Goal: Task Accomplishment & Management: Use online tool/utility

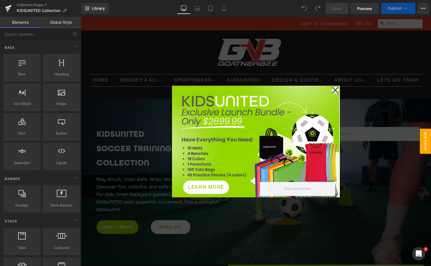
click at [332, 90] on icon at bounding box center [335, 90] width 7 height 28
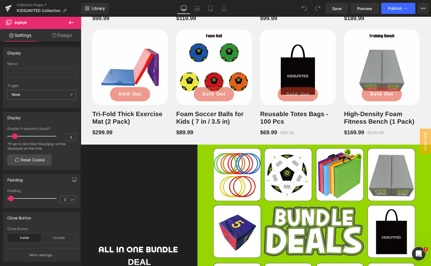
scroll to position [699, 0]
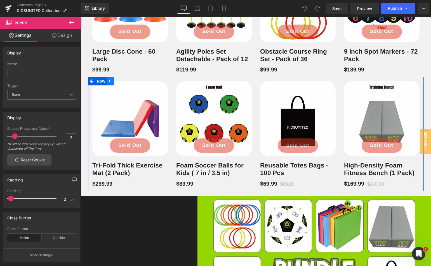
click at [108, 84] on icon at bounding box center [110, 81] width 4 height 4
click at [115, 83] on icon at bounding box center [117, 81] width 4 height 4
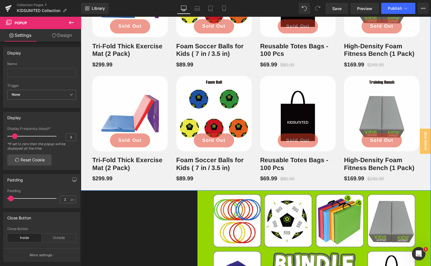
scroll to position [815, 0]
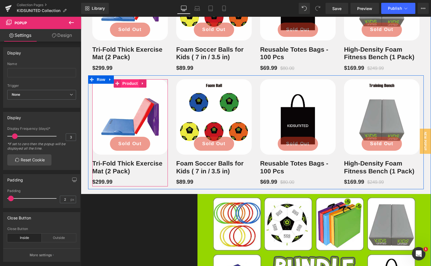
click at [128, 88] on span "Product" at bounding box center [130, 83] width 18 height 8
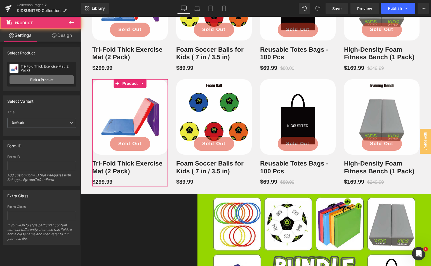
click at [55, 84] on link "Pick a Product" at bounding box center [42, 79] width 64 height 9
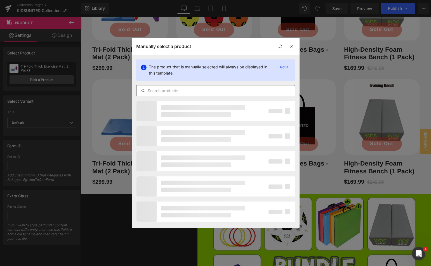
click at [159, 89] on input "text" at bounding box center [215, 91] width 158 height 7
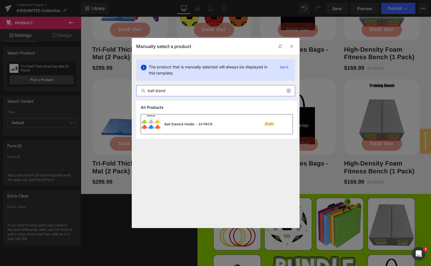
type input "ball stand"
click at [181, 125] on div "Ball Stand & Holder - 24 PACK" at bounding box center [188, 124] width 48 height 5
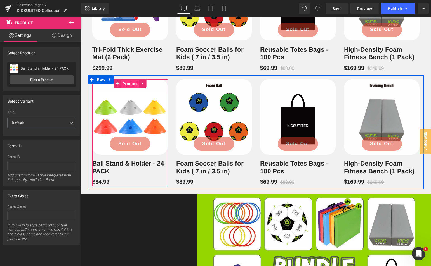
click at [129, 88] on span "Product" at bounding box center [130, 84] width 18 height 8
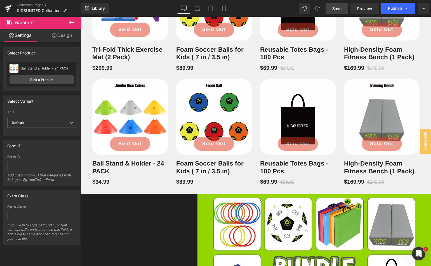
click at [330, 10] on link "Save" at bounding box center [336, 8] width 23 height 11
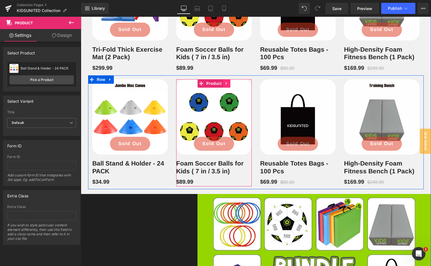
click at [225, 86] on icon at bounding box center [227, 83] width 4 height 4
click at [228, 86] on icon at bounding box center [230, 83] width 4 height 4
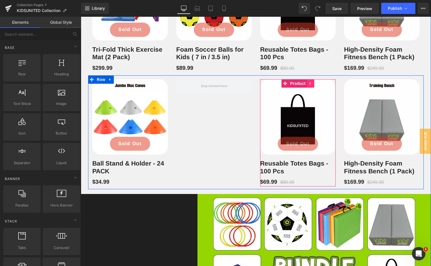
click at [310, 85] on icon at bounding box center [310, 83] width 1 height 3
click at [312, 86] on icon at bounding box center [314, 84] width 4 height 4
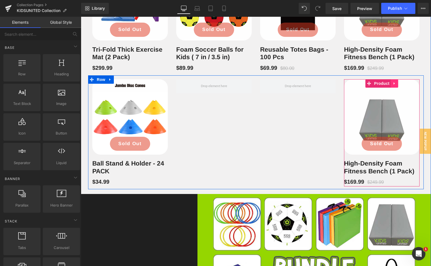
click at [393, 86] on icon at bounding box center [395, 83] width 4 height 4
click at [396, 86] on icon at bounding box center [398, 84] width 4 height 4
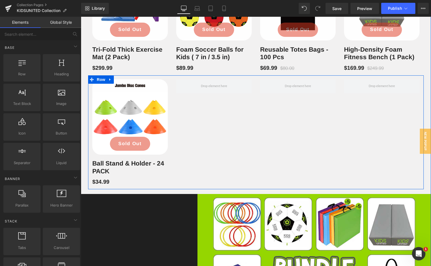
click at [353, 129] on div "New (P) Image Sold Out (P) Cart Button Row Ball Stand & Holder - 24 PACK (P) Ti…" at bounding box center [256, 132] width 336 height 114
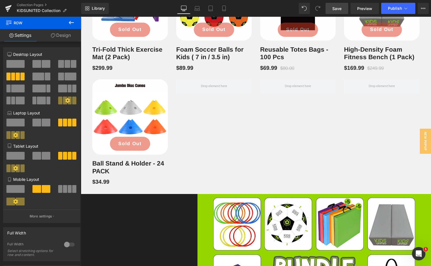
click at [336, 11] on span "Save" at bounding box center [336, 9] width 9 height 6
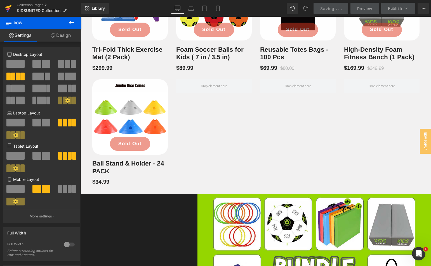
click at [9, 7] on icon at bounding box center [8, 7] width 6 height 4
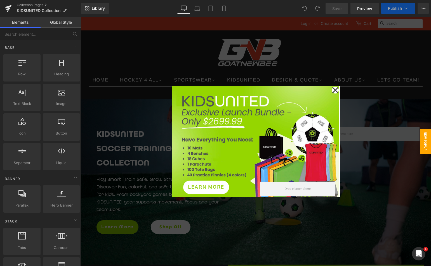
click at [332, 89] on icon at bounding box center [335, 90] width 7 height 28
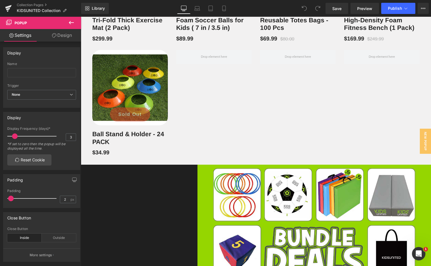
scroll to position [811, 0]
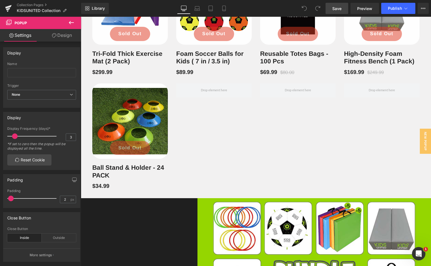
click at [340, 8] on span "Save" at bounding box center [336, 9] width 9 height 6
click at [397, 7] on span "Publish" at bounding box center [395, 8] width 14 height 4
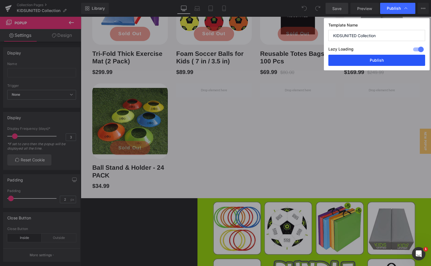
drag, startPoint x: 370, startPoint y: 61, endPoint x: 230, endPoint y: 123, distance: 153.6
click at [370, 61] on button "Publish" at bounding box center [376, 60] width 97 height 11
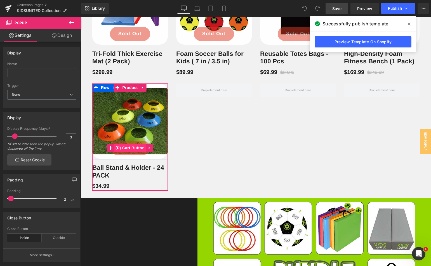
click at [133, 152] on span "(P) Cart Button" at bounding box center [130, 148] width 32 height 8
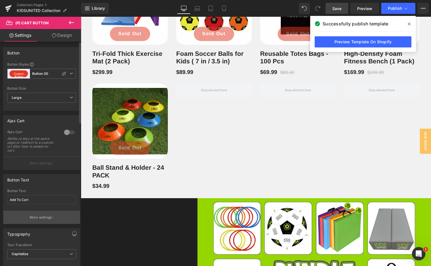
click at [45, 218] on p "More settings" at bounding box center [41, 217] width 22 height 5
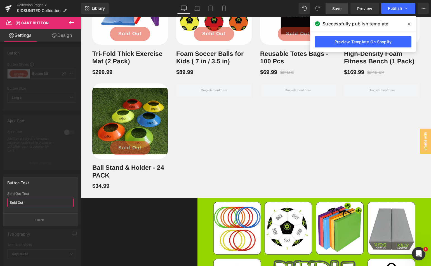
click at [42, 203] on input "Sold Out" at bounding box center [40, 202] width 66 height 9
click at [49, 202] on input "COM" at bounding box center [40, 202] width 66 height 9
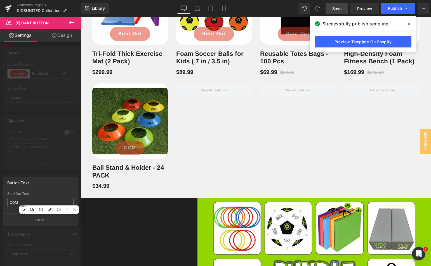
paste input "ING SOON"
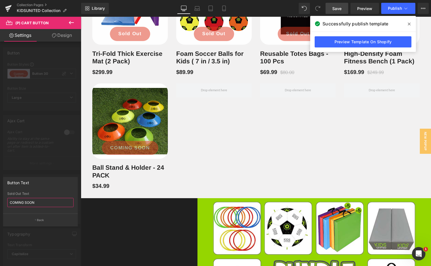
drag, startPoint x: 12, startPoint y: 203, endPoint x: 68, endPoint y: 199, distance: 55.8
click at [68, 199] on input "COMING SOON" at bounding box center [40, 202] width 66 height 9
type input "Coming Soon"
click at [210, 167] on body "Log in or Create account Cart 0 Search 0 +" at bounding box center [256, 73] width 350 height 1735
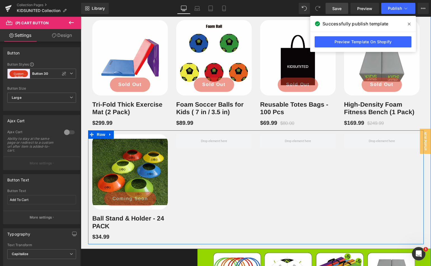
scroll to position [755, 0]
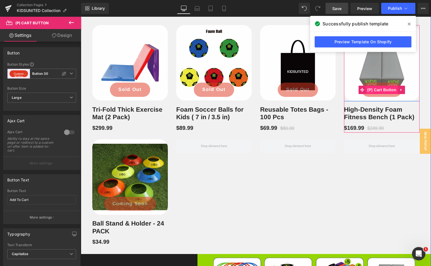
click at [380, 94] on span "(P) Cart Button" at bounding box center [382, 90] width 32 height 8
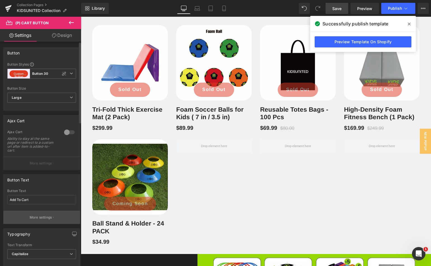
click at [39, 218] on p "More settings" at bounding box center [41, 217] width 22 height 5
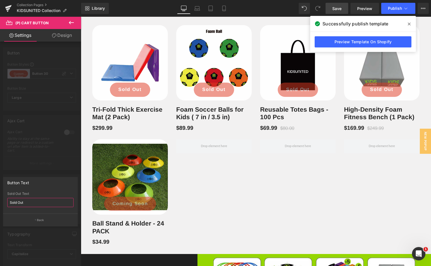
click at [31, 199] on input "Sold Out" at bounding box center [40, 202] width 66 height 9
click at [32, 202] on input "Sold Out" at bounding box center [40, 202] width 66 height 9
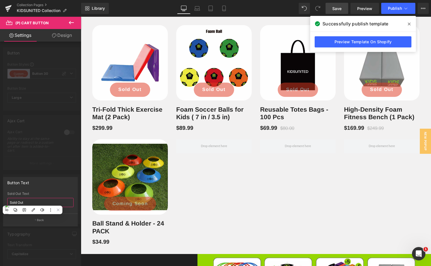
paste input "Coming Soon"
type input "Coming Soon"
click at [295, 109] on body "Log in or Create account Cart 0 Search 0 +" at bounding box center [256, 129] width 350 height 1735
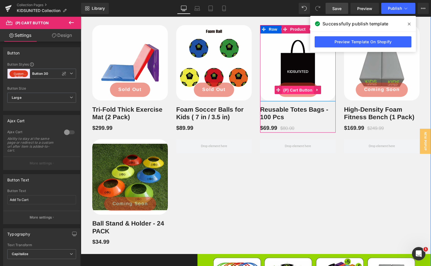
click at [295, 95] on span "(P) Cart Button" at bounding box center [298, 90] width 32 height 8
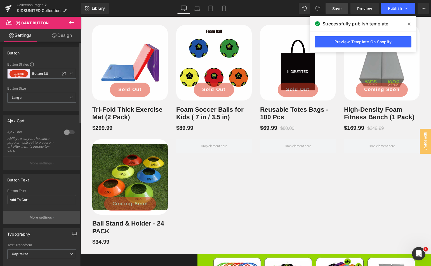
click at [38, 215] on button "More settings" at bounding box center [41, 217] width 77 height 13
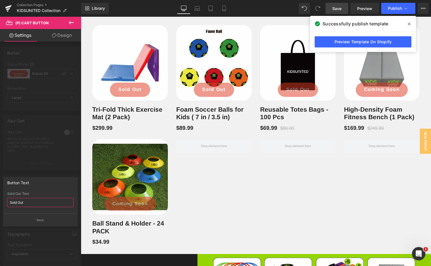
drag, startPoint x: 34, startPoint y: 201, endPoint x: 0, endPoint y: 198, distance: 34.0
click at [0, 198] on div "Button Text Sold Out Sold Out Text Sold Out Back" at bounding box center [40, 200] width 81 height 54
paste input "Coming Soon"
type input "Coming Soon"
click at [216, 110] on body "Log in or Create account Cart 0 Search 0 +" at bounding box center [256, 129] width 350 height 1735
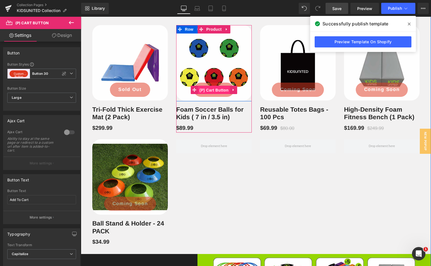
click at [212, 95] on span "(P) Cart Button" at bounding box center [214, 90] width 32 height 8
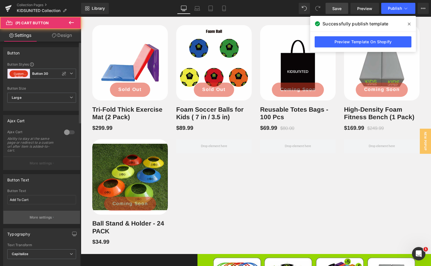
click at [38, 215] on button "More settings" at bounding box center [41, 217] width 77 height 13
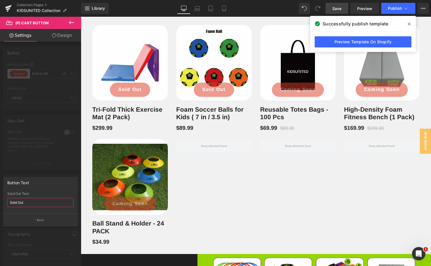
drag, startPoint x: 30, startPoint y: 204, endPoint x: 0, endPoint y: 202, distance: 30.2
click at [0, 202] on div "Button Text Sold Out Sold Out Text Sold Out Back" at bounding box center [40, 200] width 81 height 54
paste input "Coming Soon"
type input "Coming Soon"
click at [126, 110] on body "Log in or Create account Cart 0 Search 0 +" at bounding box center [256, 129] width 350 height 1735
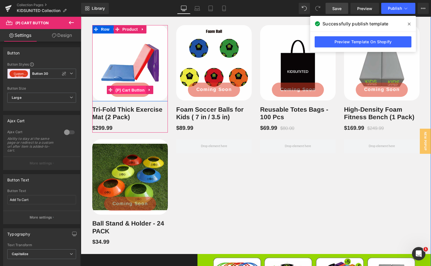
click at [130, 95] on span "(P) Cart Button" at bounding box center [130, 90] width 32 height 8
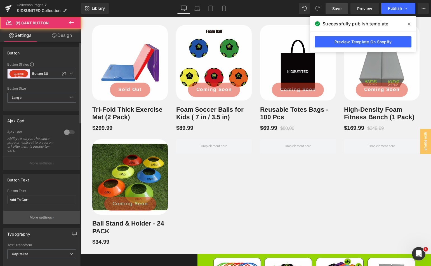
click at [56, 216] on button "More settings" at bounding box center [41, 217] width 77 height 13
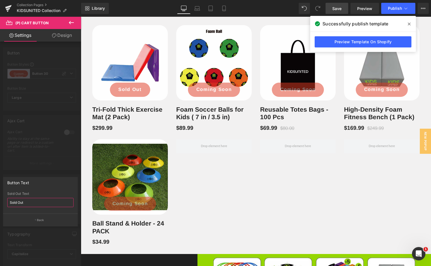
drag, startPoint x: 24, startPoint y: 203, endPoint x: 0, endPoint y: 201, distance: 23.9
click at [0, 201] on div "Button Text Sold Out Sold Out Text Sold Out Back" at bounding box center [40, 200] width 81 height 54
paste input "Coming Soon"
type input "Coming Soon"
click at [222, 192] on body "Log in or Create account Cart 0 Search 0 +" at bounding box center [256, 129] width 350 height 1735
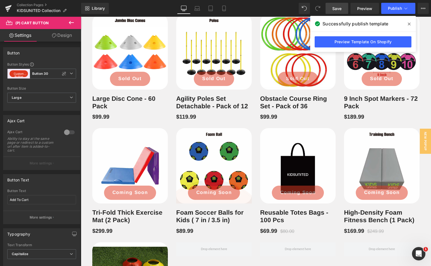
scroll to position [643, 0]
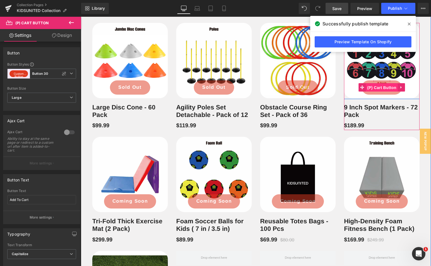
click at [382, 92] on span "(P) Cart Button" at bounding box center [382, 88] width 32 height 8
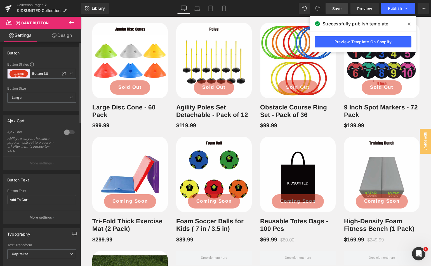
click at [33, 218] on p "More settings" at bounding box center [41, 217] width 22 height 5
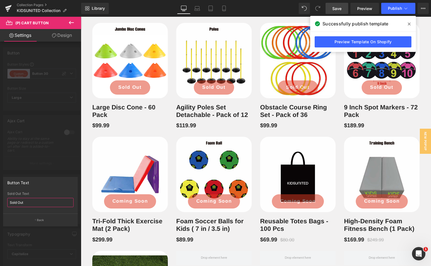
drag, startPoint x: 28, startPoint y: 202, endPoint x: 0, endPoint y: 199, distance: 28.4
click at [0, 199] on div "Button Text Sold Out Sold Out Text Sold Out Back" at bounding box center [40, 200] width 81 height 54
paste input "Coming Soon"
type input "Coming Soon"
click at [294, 108] on body "Log in or Create account Cart 0 Search 0 +" at bounding box center [256, 241] width 350 height 1735
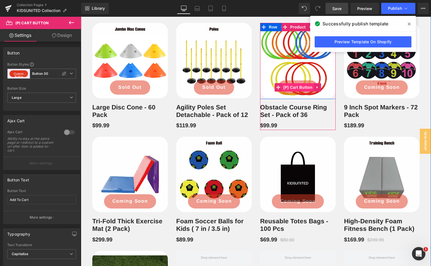
click at [296, 92] on span "(P) Cart Button" at bounding box center [298, 87] width 32 height 8
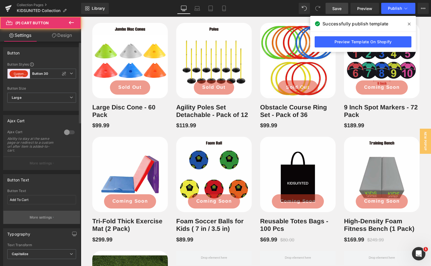
click at [36, 217] on p "More settings" at bounding box center [41, 217] width 22 height 5
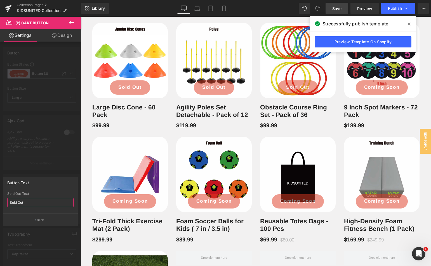
drag, startPoint x: 31, startPoint y: 204, endPoint x: 0, endPoint y: 199, distance: 31.6
click at [0, 200] on div "Button Text Sold Out Sold Out Text Sold Out Back" at bounding box center [40, 200] width 81 height 54
paste input "Coming Soon"
type input "Coming Soon"
click at [209, 107] on body "Log in or Create account Cart 0 Search 0 +" at bounding box center [256, 241] width 350 height 1735
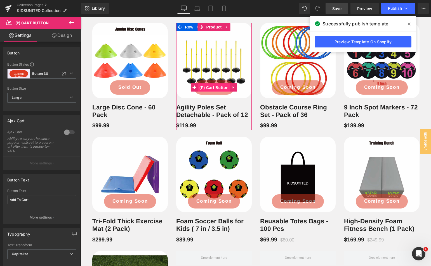
click at [212, 92] on span "(P) Cart Button" at bounding box center [214, 88] width 32 height 8
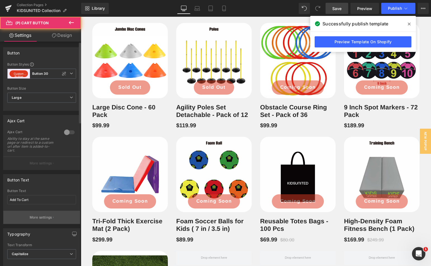
click at [51, 216] on p "More settings" at bounding box center [41, 217] width 22 height 5
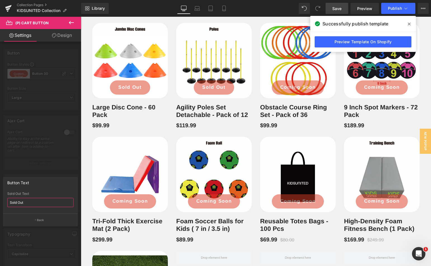
drag, startPoint x: 29, startPoint y: 201, endPoint x: 1, endPoint y: 204, distance: 28.6
click at [0, 204] on div "Button Text Sold Out Sold Out Text Sold Out Back" at bounding box center [40, 200] width 81 height 54
paste input "Coming Soon"
type input "Coming Soon"
click at [136, 109] on body "Log in or Create account Cart 0 Search 0 +" at bounding box center [256, 241] width 350 height 1735
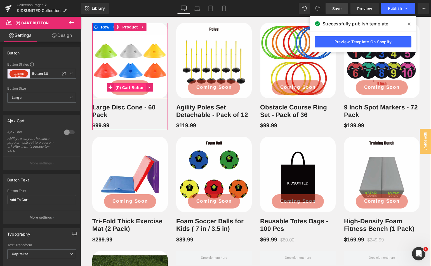
click at [128, 92] on span "(P) Cart Button" at bounding box center [130, 88] width 32 height 8
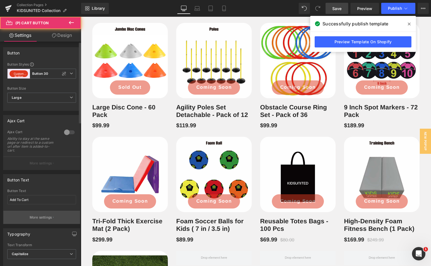
click at [23, 218] on button "More settings" at bounding box center [41, 217] width 77 height 13
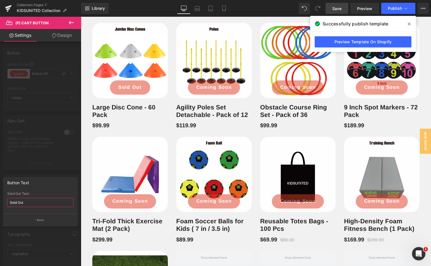
drag, startPoint x: 24, startPoint y: 203, endPoint x: 0, endPoint y: 203, distance: 24.1
click at [0, 203] on div "Button Text Sold Out Sold Out Text Sold Out Back" at bounding box center [40, 200] width 81 height 54
paste input "Coming Soon"
type input "Coming Soon"
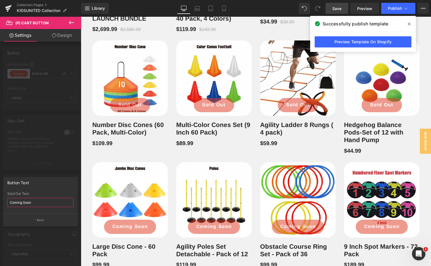
scroll to position [503, 0]
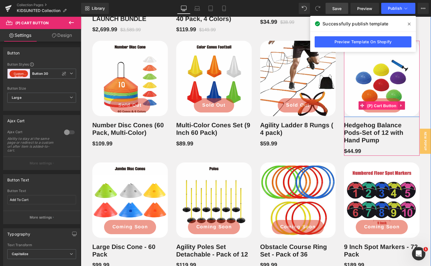
click at [379, 110] on span "(P) Cart Button" at bounding box center [382, 106] width 32 height 8
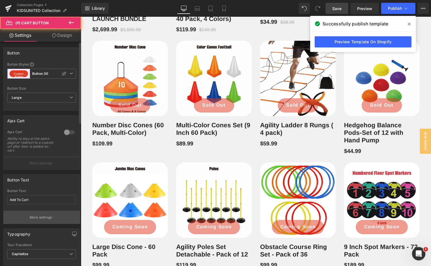
click at [40, 215] on p "More settings" at bounding box center [41, 217] width 22 height 5
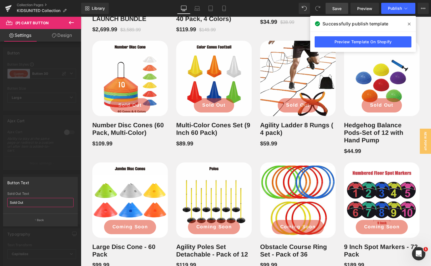
drag, startPoint x: 35, startPoint y: 201, endPoint x: 0, endPoint y: 201, distance: 35.2
click at [0, 201] on div "Button Text Sold Out Sold Out Text Sold Out Back" at bounding box center [40, 200] width 81 height 54
paste input "Coming Soon"
type input "Coming Soon"
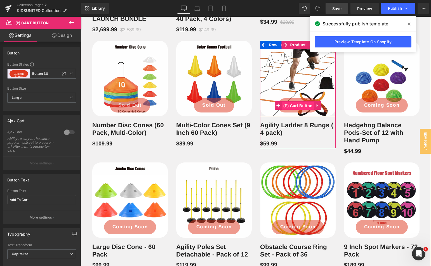
click at [295, 110] on span "(P) Cart Button" at bounding box center [298, 106] width 32 height 8
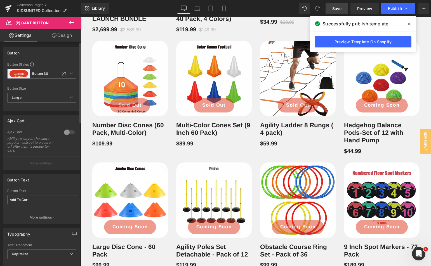
drag, startPoint x: 37, startPoint y: 201, endPoint x: 0, endPoint y: 201, distance: 36.6
click at [0, 201] on div "Button Text Add To Cart Button Text Add To Cart More settings" at bounding box center [42, 197] width 84 height 54
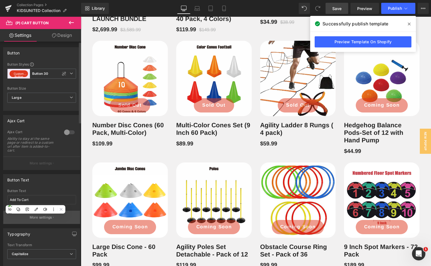
click at [52, 217] on button "More settings" at bounding box center [41, 217] width 77 height 13
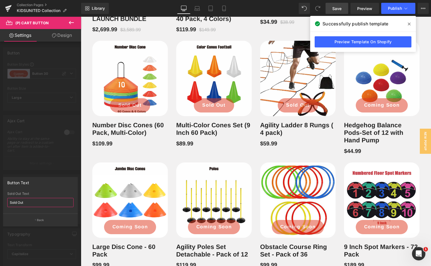
drag, startPoint x: 20, startPoint y: 201, endPoint x: 0, endPoint y: 200, distance: 19.9
click at [0, 200] on div "Button Text Sold Out Sold Out Text Sold Out Back" at bounding box center [40, 200] width 81 height 54
paste input "Coming Soon"
type input "Coming Soon"
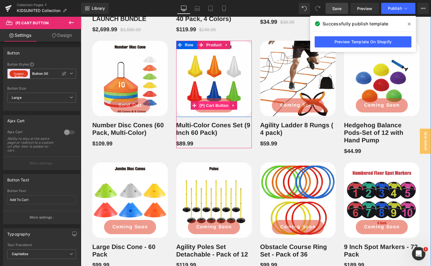
click at [212, 110] on span "(P) Cart Button" at bounding box center [214, 105] width 32 height 8
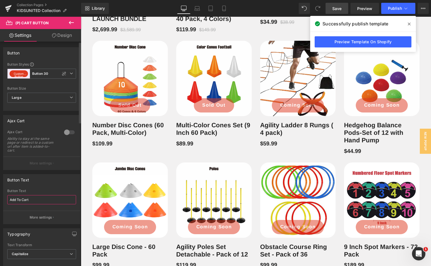
drag, startPoint x: 33, startPoint y: 201, endPoint x: 0, endPoint y: 199, distance: 32.8
click at [0, 199] on div "Button Text Add To Cart Button Text Add To Cart More settings" at bounding box center [42, 197] width 84 height 54
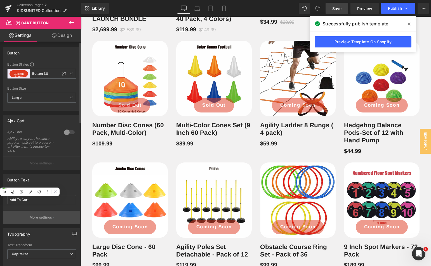
click at [43, 218] on p "More settings" at bounding box center [41, 217] width 22 height 5
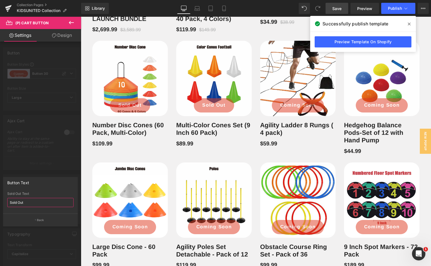
click at [36, 201] on input "Sold Out" at bounding box center [40, 202] width 66 height 9
paste input "Coming Soon"
type input "Coming Soon"
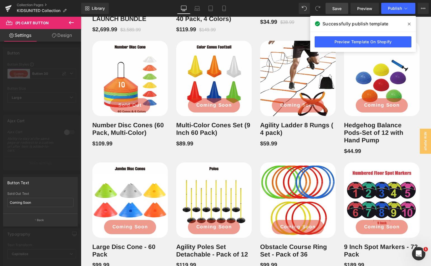
click at [129, 113] on div "Sold Out (P) Cart Button" at bounding box center [129, 105] width 75 height 14
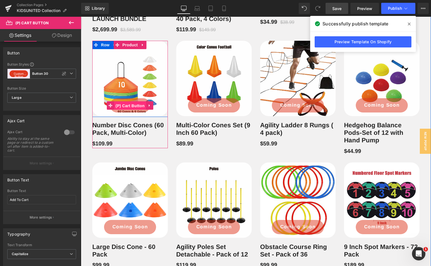
click at [132, 110] on span "(P) Cart Button" at bounding box center [130, 106] width 32 height 8
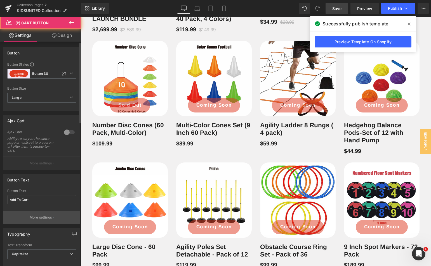
click at [44, 220] on p "More settings" at bounding box center [41, 217] width 22 height 5
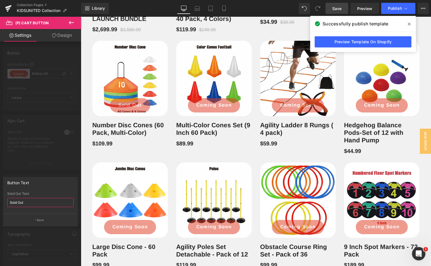
drag, startPoint x: 25, startPoint y: 202, endPoint x: 0, endPoint y: 200, distance: 24.7
click at [0, 200] on div "Button Text Sold Out Sold Out Text Sold Out Back" at bounding box center [40, 200] width 81 height 54
paste input "Coming Soon"
type input "Coming Soon"
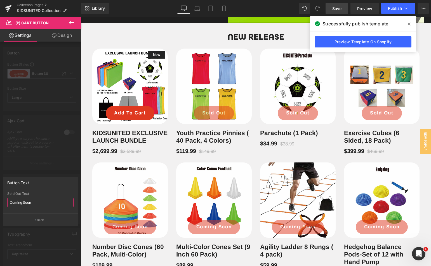
scroll to position [336, 0]
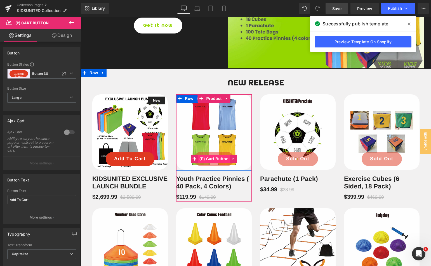
click at [212, 163] on span "(P) Cart Button" at bounding box center [214, 159] width 32 height 8
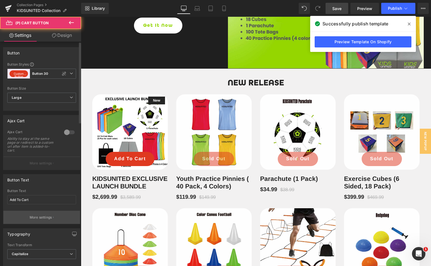
click at [48, 218] on p "More settings" at bounding box center [41, 217] width 22 height 5
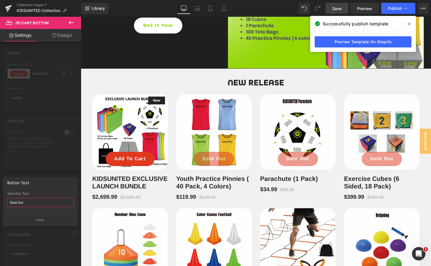
drag, startPoint x: 24, startPoint y: 204, endPoint x: 0, endPoint y: 201, distance: 24.6
click at [0, 201] on div "Button Text Sold Out Sold Out Text Sold Out Back" at bounding box center [40, 200] width 81 height 54
paste input "Coming Soon"
type input "Coming Soon"
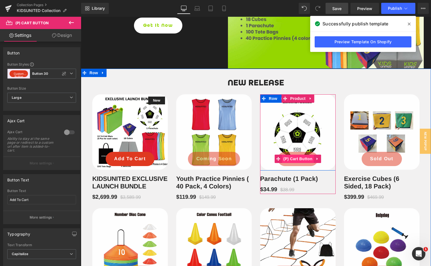
click at [296, 163] on span "(P) Cart Button" at bounding box center [298, 159] width 32 height 8
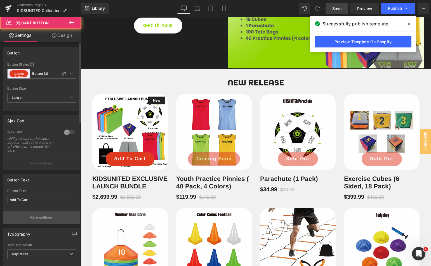
click at [44, 220] on p "More settings" at bounding box center [41, 217] width 22 height 5
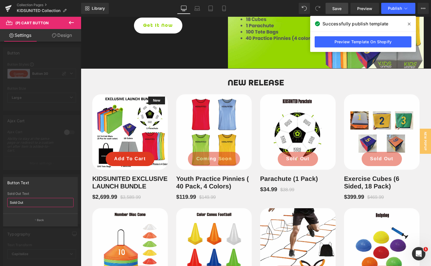
drag, startPoint x: 25, startPoint y: 203, endPoint x: 0, endPoint y: 201, distance: 25.2
click at [0, 201] on div "Button Text Sold Out Sold Out Text Sold Out Back" at bounding box center [40, 200] width 81 height 54
paste input "Coming Soon"
type input "Coming Soon"
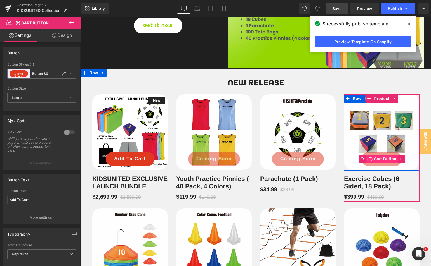
click at [382, 163] on span "(P) Cart Button" at bounding box center [382, 159] width 32 height 8
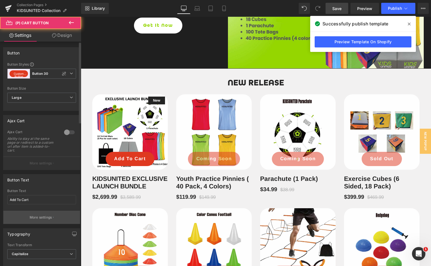
click at [48, 217] on p "More settings" at bounding box center [41, 217] width 22 height 5
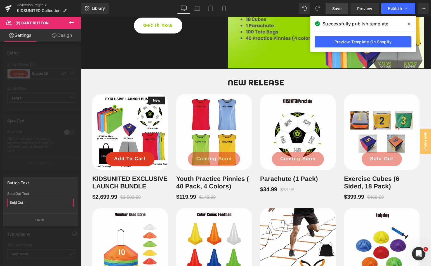
drag, startPoint x: 30, startPoint y: 203, endPoint x: 0, endPoint y: 200, distance: 30.0
click at [0, 200] on div "Button Text Sold Out Sold Out Text Sold Out Back" at bounding box center [40, 200] width 81 height 54
paste input "Coming Soon"
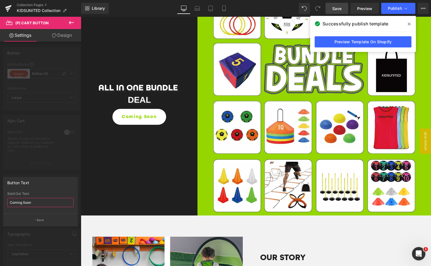
scroll to position [1062, 0]
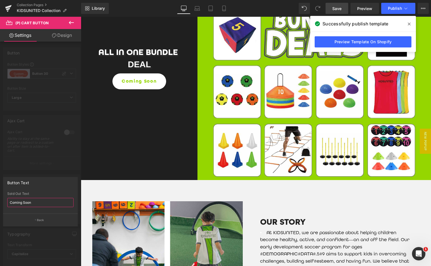
type input "Coming Soon"
click at [339, 10] on span "Save" at bounding box center [336, 9] width 9 height 6
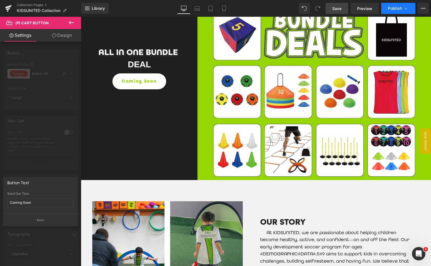
click at [386, 6] on button "Publish" at bounding box center [398, 8] width 34 height 11
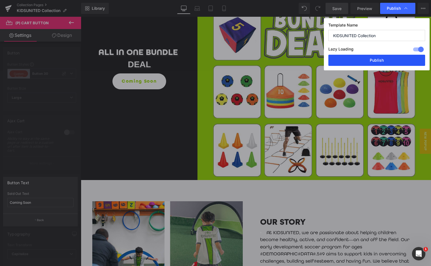
click at [381, 58] on button "Publish" at bounding box center [376, 60] width 97 height 11
